Goal: Complete application form

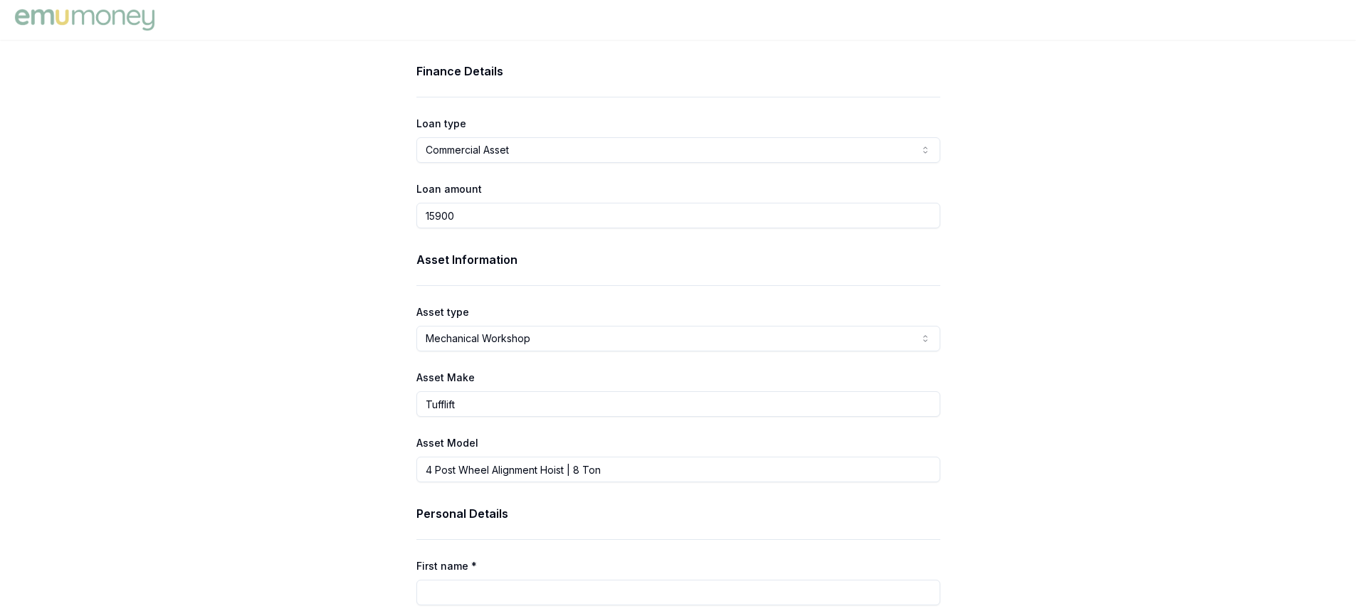
click at [930, 149] on html "Finance Details Loan type Commercial Asset Consumer Loan Consumer Asset Commerc…" at bounding box center [678, 305] width 1356 height 611
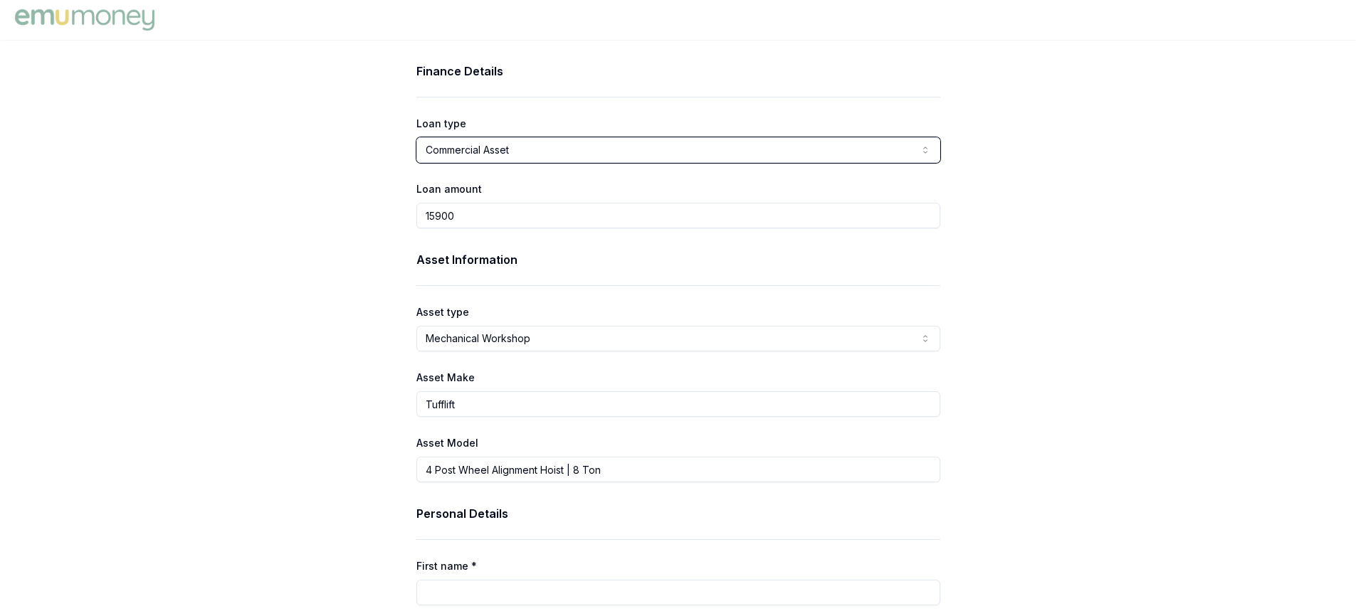
click at [930, 149] on html "Finance Details Loan type Commercial Asset Consumer Loan Consumer Asset Commerc…" at bounding box center [678, 305] width 1356 height 611
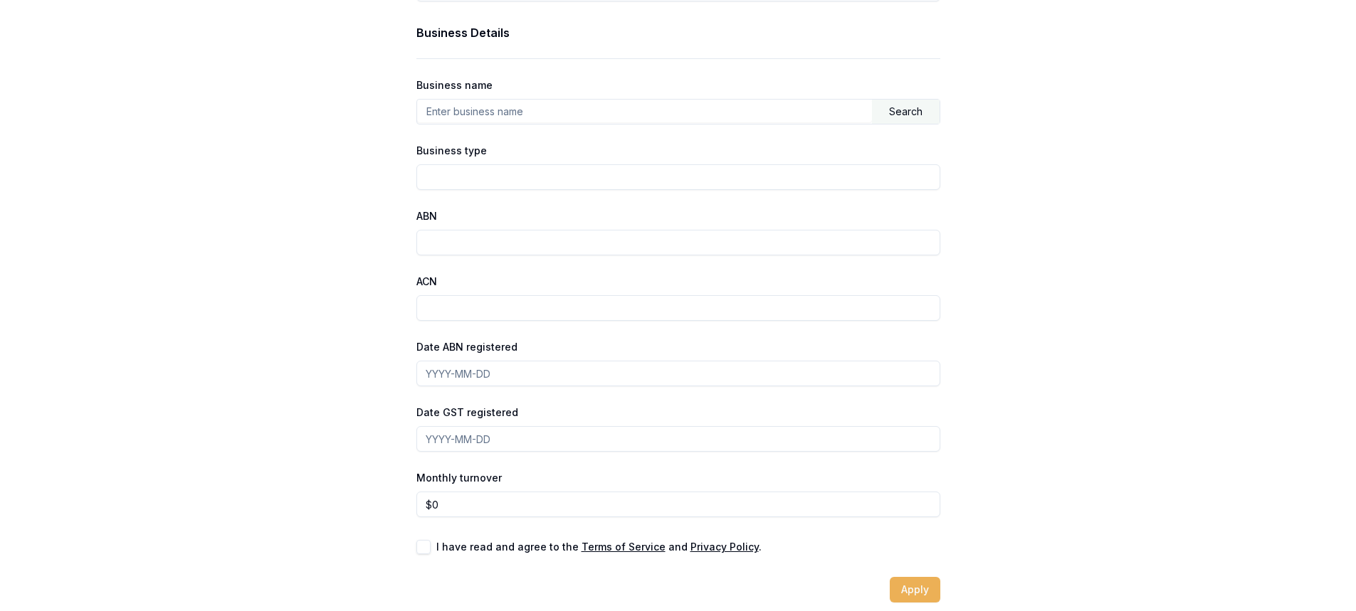
scroll to position [815, 0]
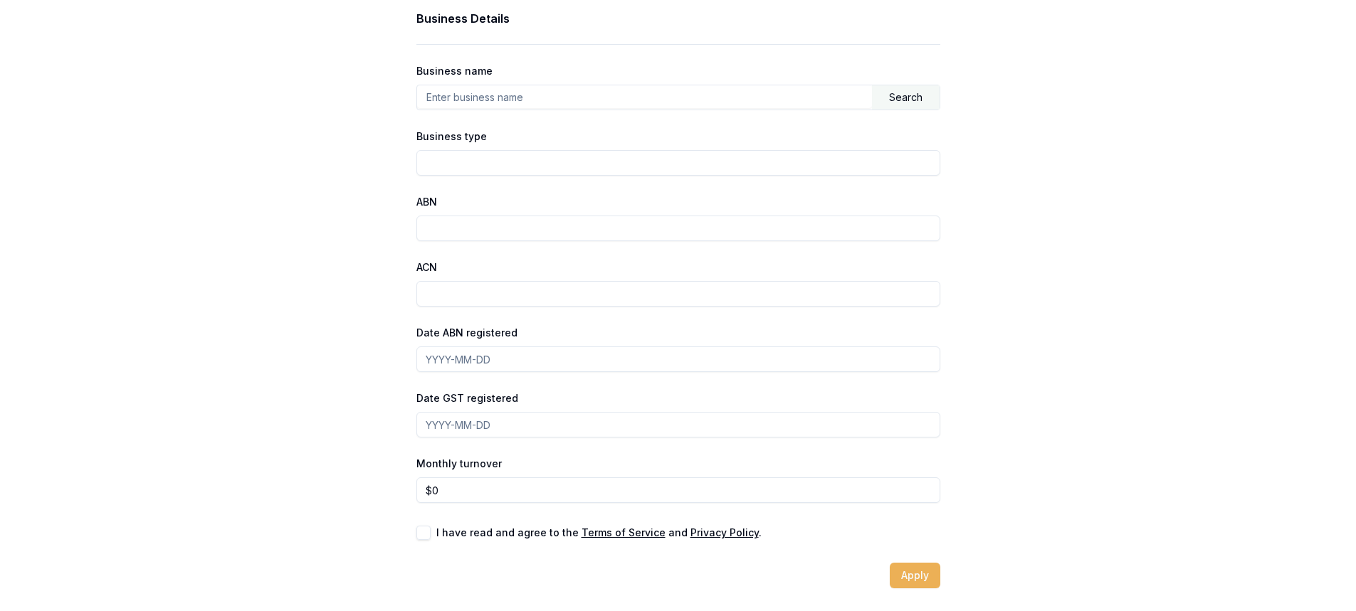
click at [702, 534] on u "Privacy Policy" at bounding box center [724, 533] width 68 height 12
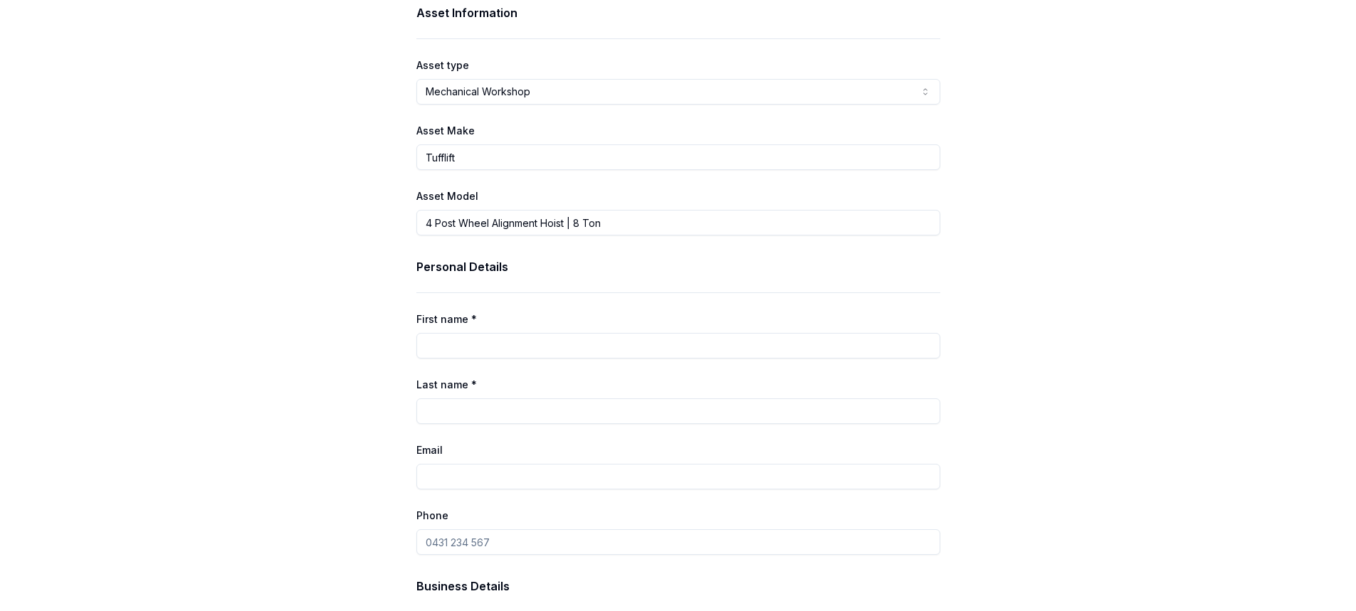
scroll to position [246, 0]
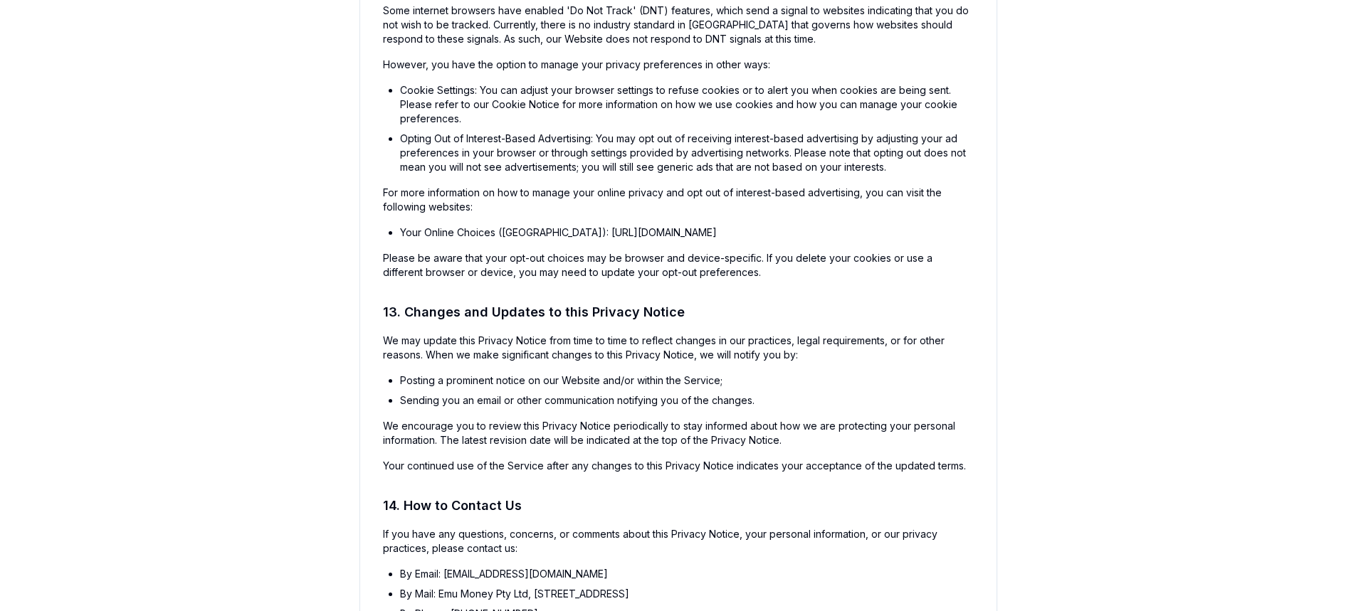
scroll to position [5534, 0]
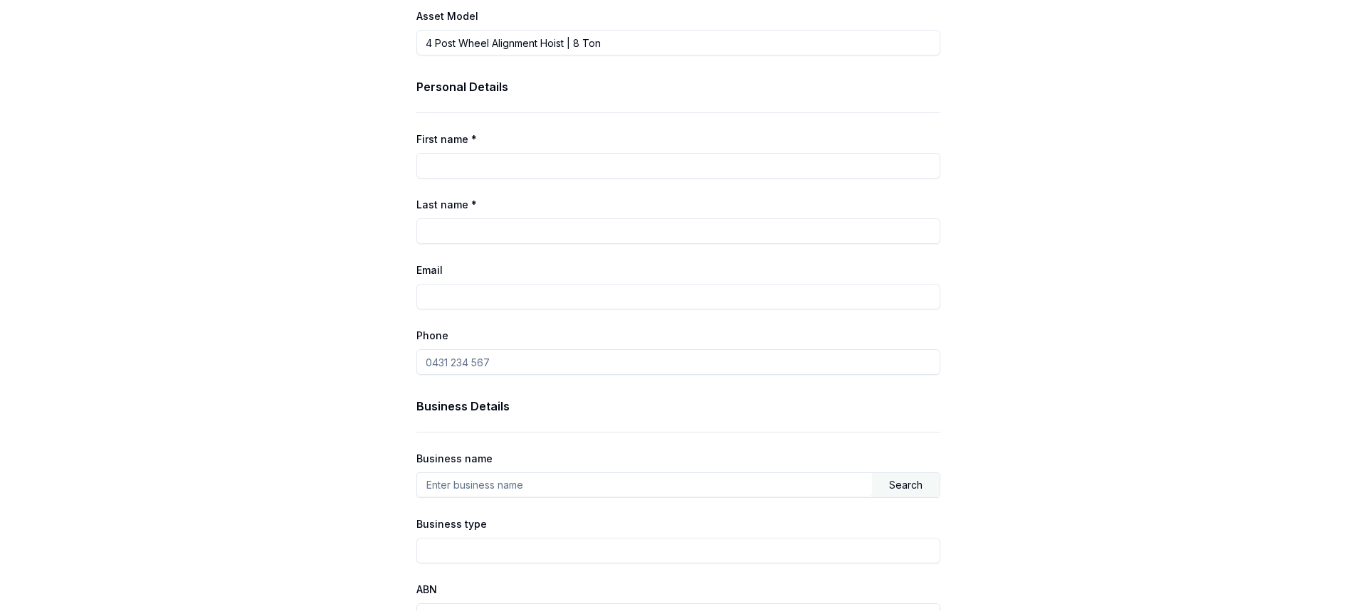
scroll to position [815, 0]
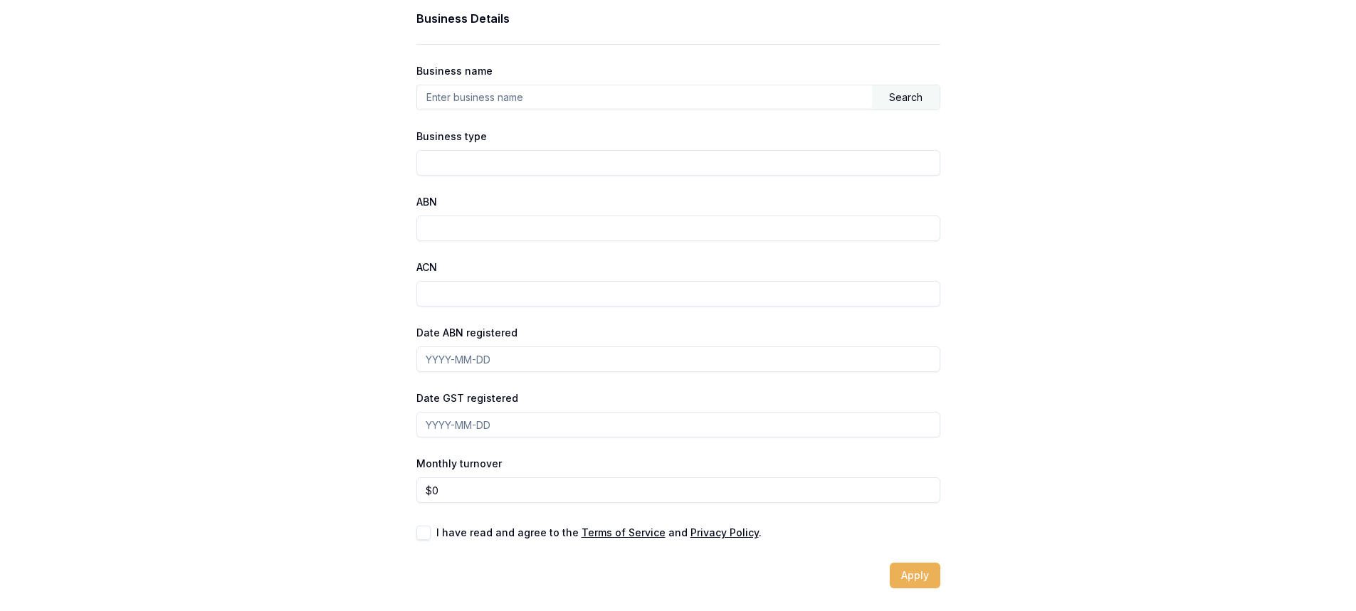
drag, startPoint x: 83, startPoint y: 286, endPoint x: 429, endPoint y: 531, distance: 423.8
click at [428, 531] on button "button" at bounding box center [423, 533] width 14 height 14
checkbox input "true"
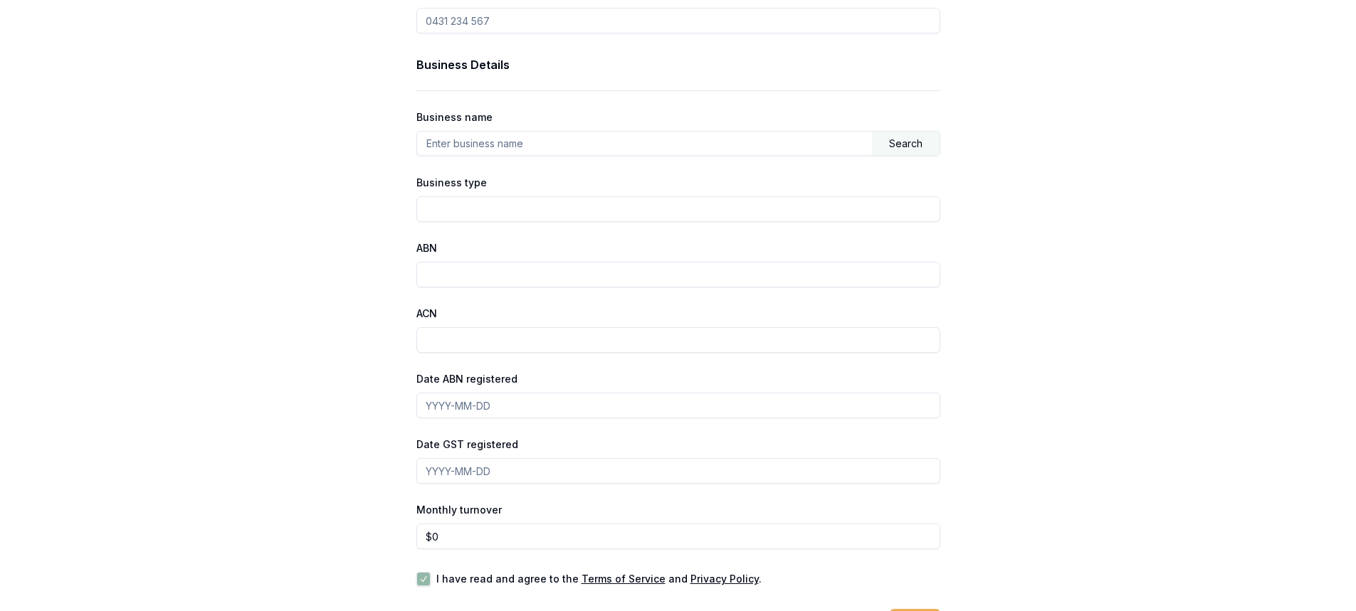
scroll to position [744, 0]
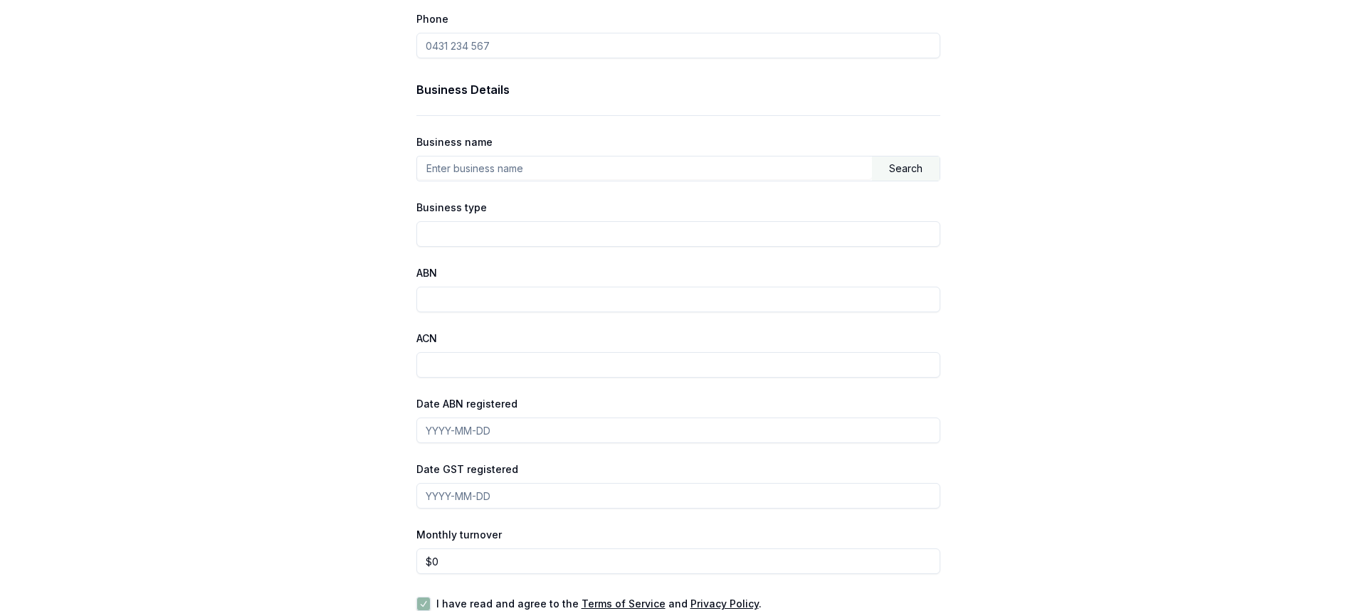
click at [459, 303] on input "ABN" at bounding box center [678, 300] width 524 height 26
type input "12132312"
click at [470, 366] on input "ACN" at bounding box center [678, 365] width 524 height 26
type input "dfdfsadf"
